Goal: Task Accomplishment & Management: Use online tool/utility

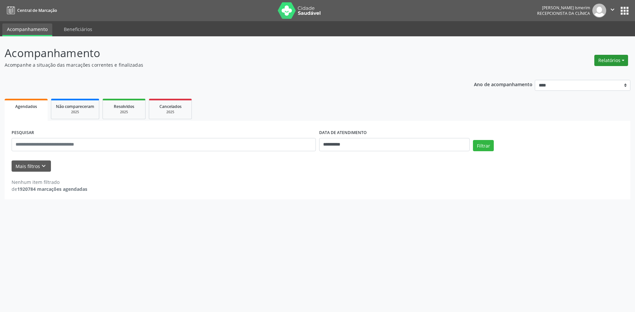
click at [620, 62] on button "Relatórios" at bounding box center [611, 60] width 34 height 11
click at [589, 75] on link "Agendamentos" at bounding box center [592, 74] width 71 height 9
select select "*"
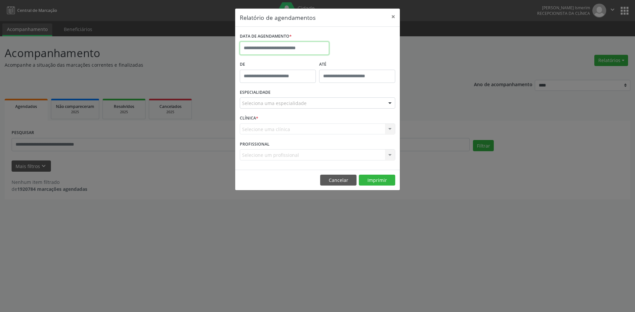
click at [256, 48] on input "text" at bounding box center [284, 48] width 89 height 13
click at [318, 96] on span "12" at bounding box center [319, 96] width 13 height 13
type input "**********"
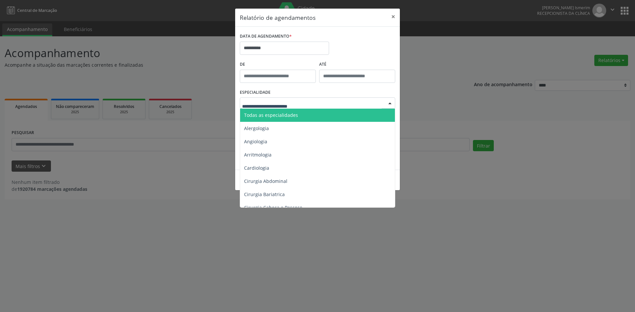
click at [314, 103] on div at bounding box center [317, 103] width 155 height 11
click at [300, 115] on span "Todas as especialidades" at bounding box center [318, 115] width 156 height 13
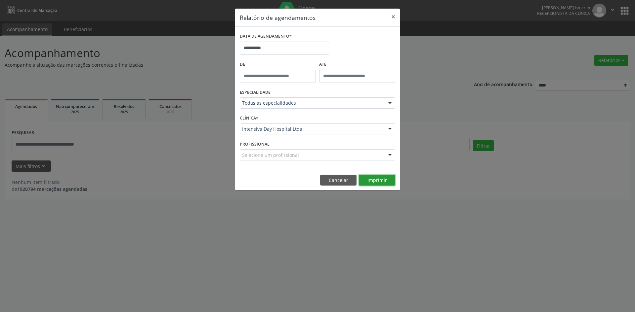
click at [382, 178] on button "Imprimir" at bounding box center [377, 180] width 36 height 11
click at [393, 16] on button "×" at bounding box center [392, 17] width 13 height 16
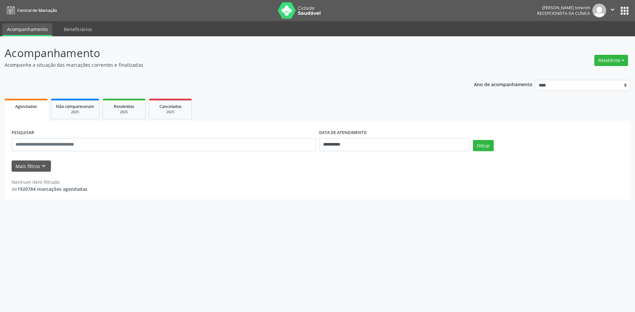
click at [300, 271] on div "**********" at bounding box center [317, 174] width 635 height 276
